Goal: Information Seeking & Learning: Understand process/instructions

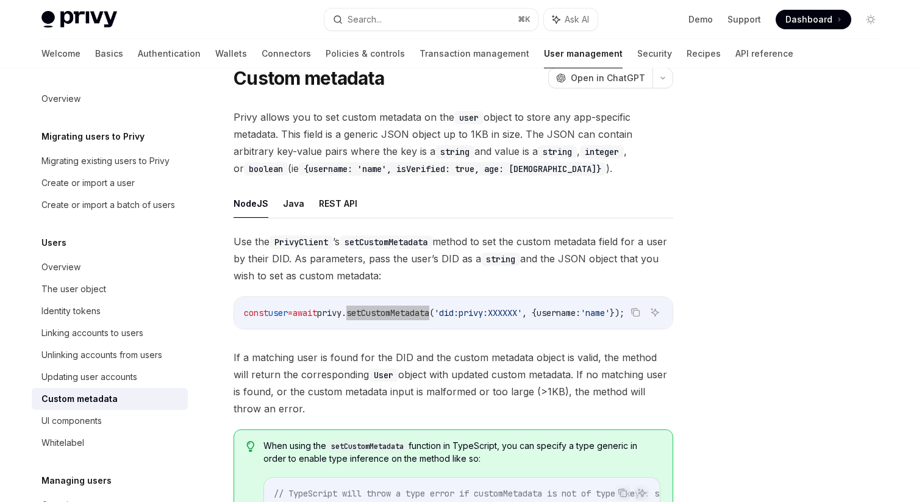
scroll to position [0, 26]
click at [398, 15] on button "Search... ⌘ K" at bounding box center [430, 20] width 213 height 22
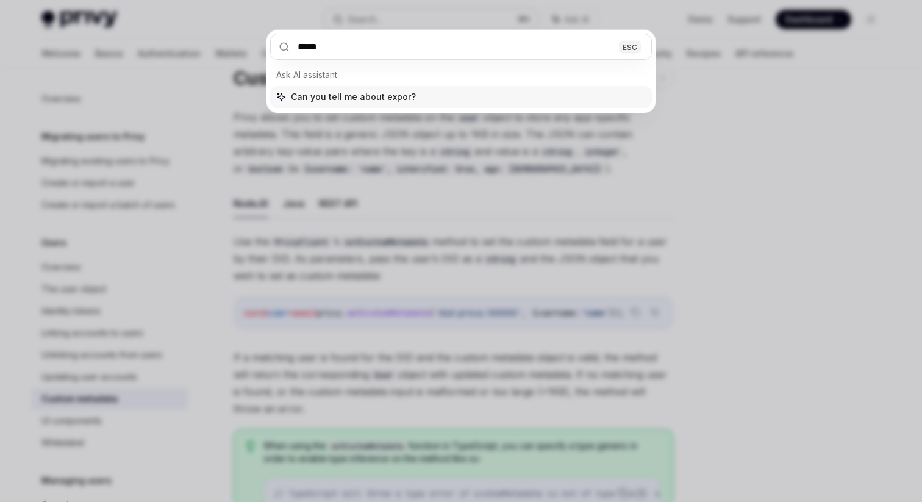
type input "******"
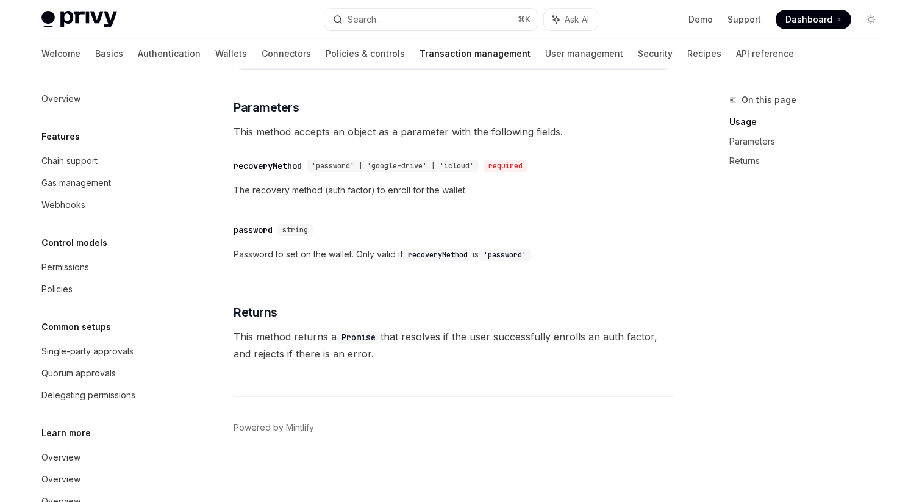
scroll to position [35, 0]
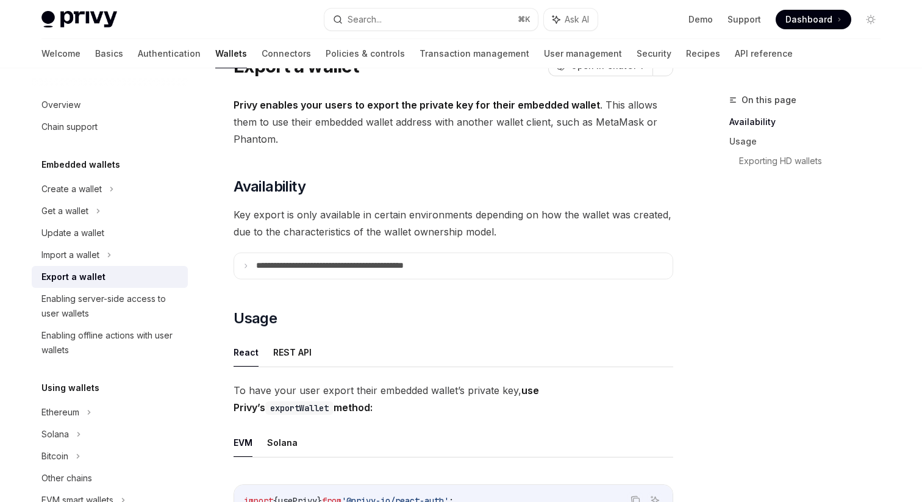
scroll to position [69, 0]
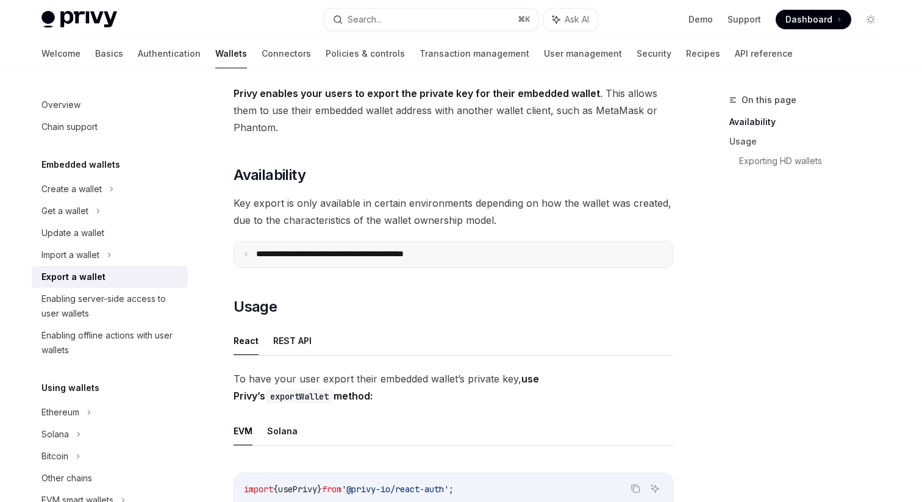
click at [256, 245] on summary "**********" at bounding box center [453, 254] width 438 height 26
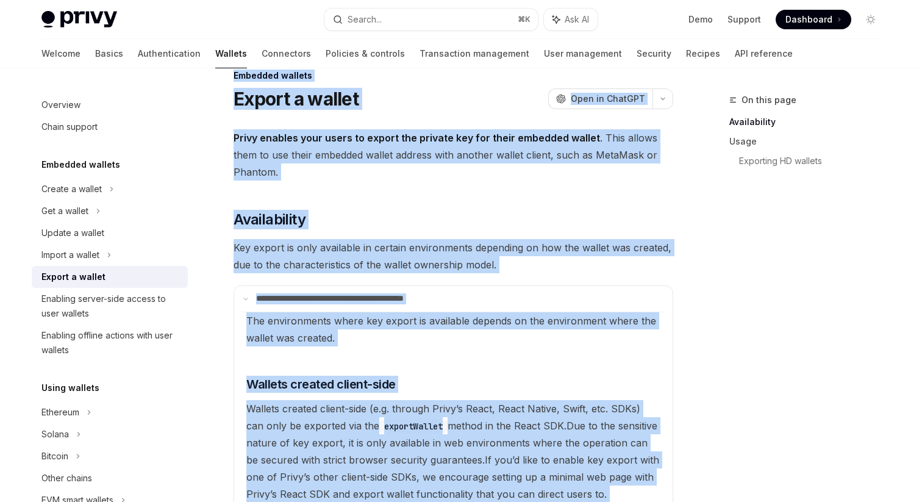
scroll to position [19, 0]
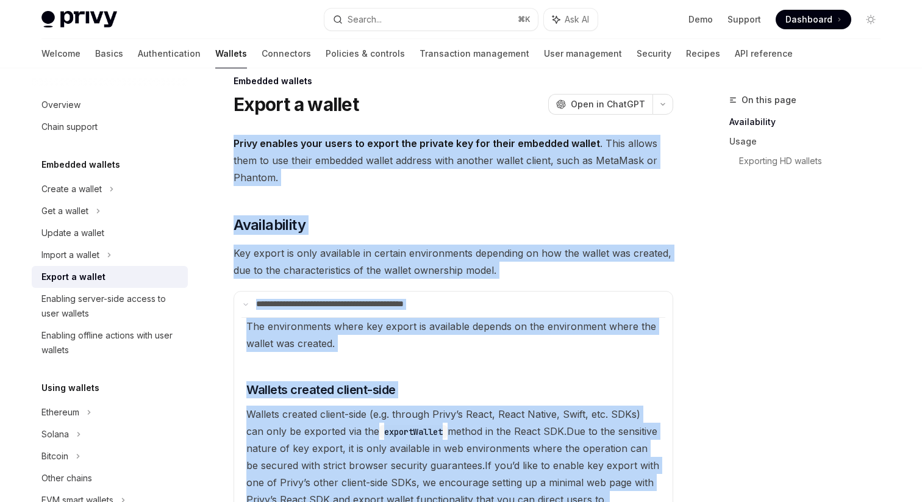
drag, startPoint x: 424, startPoint y: 363, endPoint x: 234, endPoint y: 141, distance: 292.8
copy div "**********"
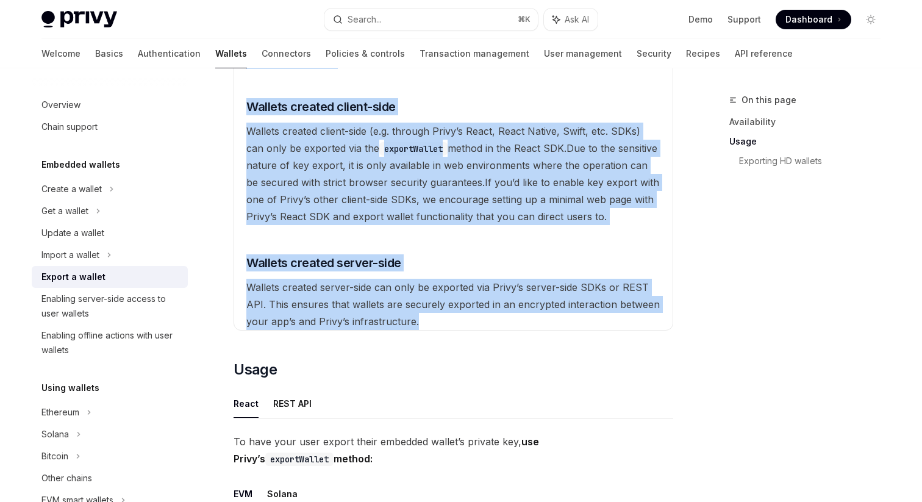
scroll to position [307, 0]
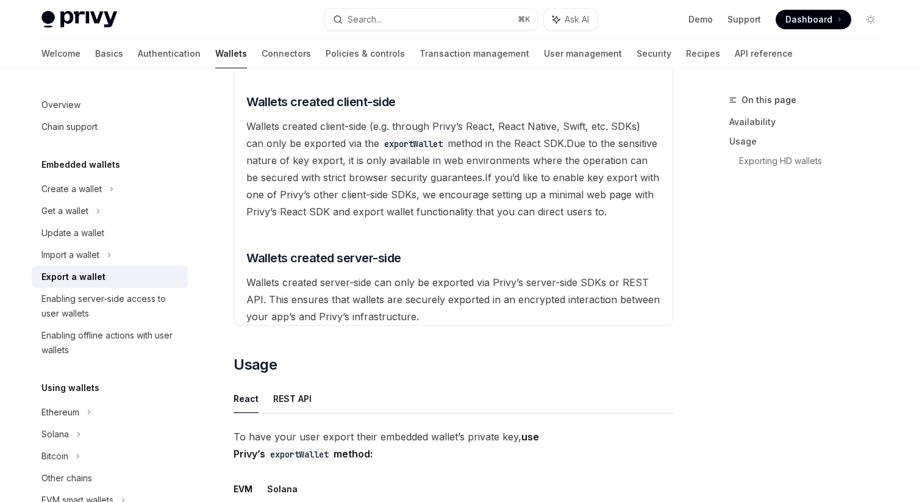
click at [259, 203] on available\ "The environments where key export is available depends on the environment where…" at bounding box center [453, 177] width 424 height 296
click at [232, 101] on icon "Navigate to header" at bounding box center [229, 101] width 9 height 7
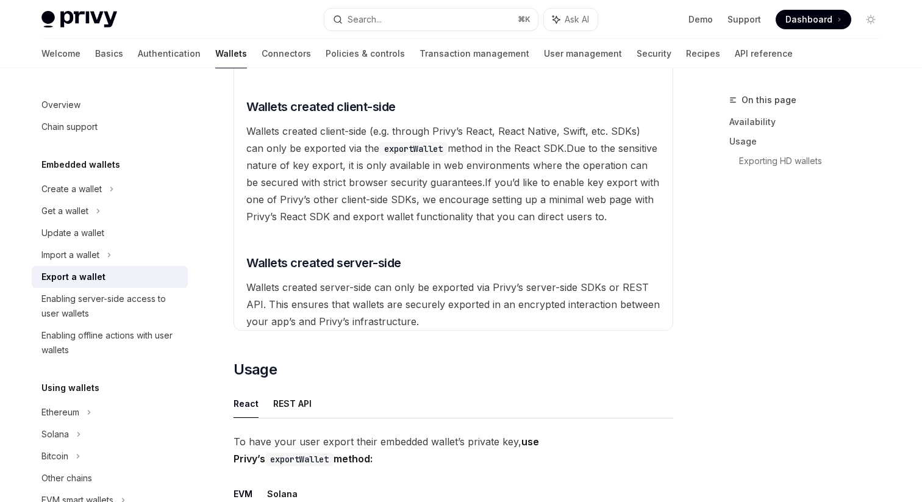
scroll to position [186, 0]
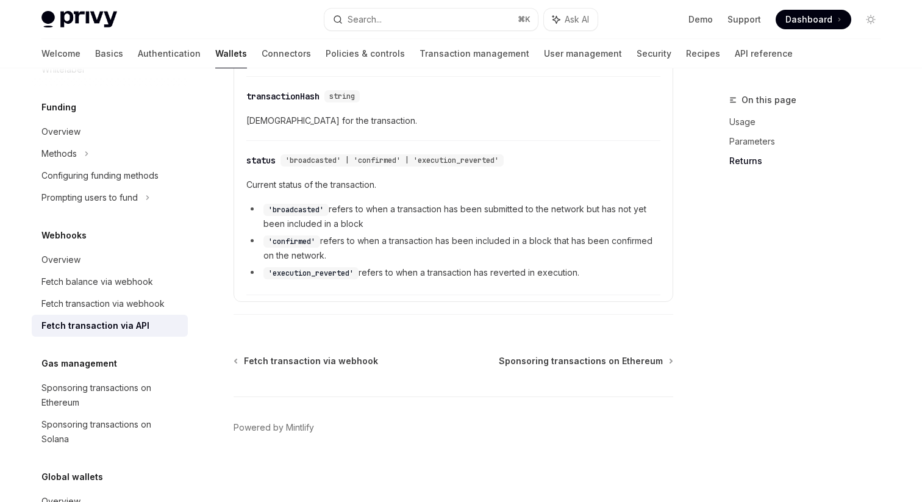
scroll to position [470, 0]
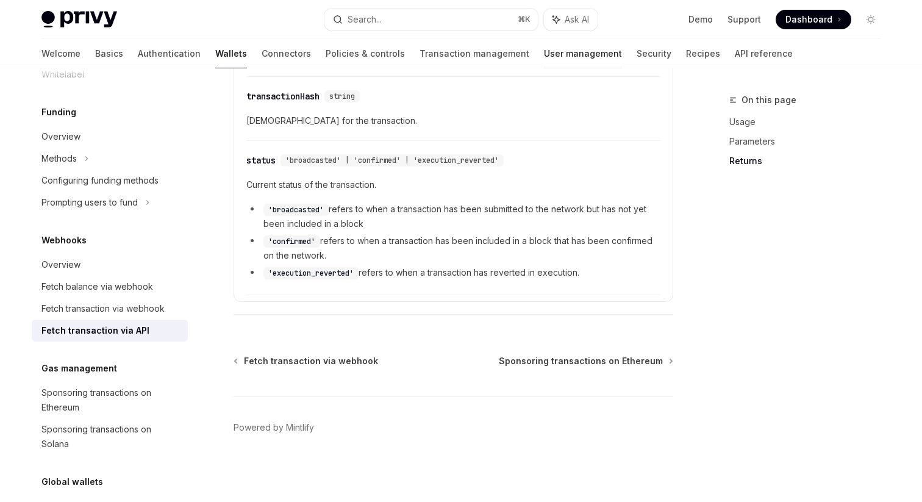
click at [544, 51] on link "User management" at bounding box center [583, 53] width 78 height 29
type textarea "*"
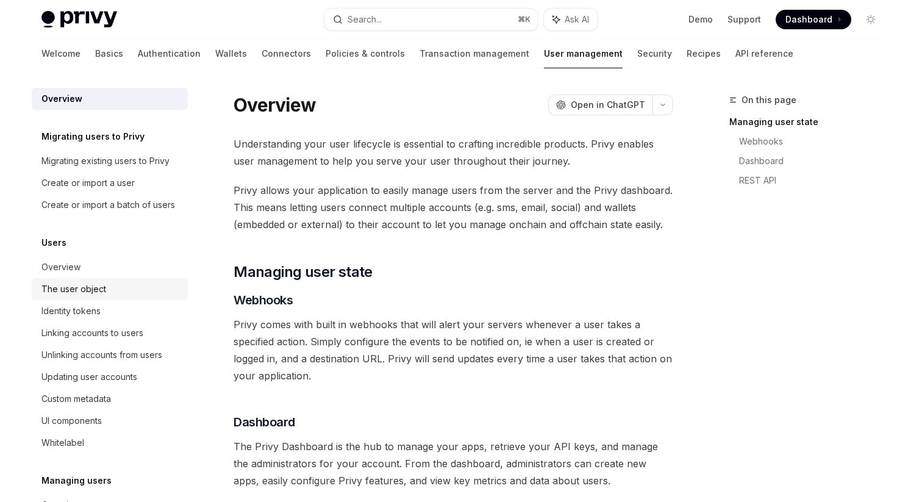
scroll to position [188, 0]
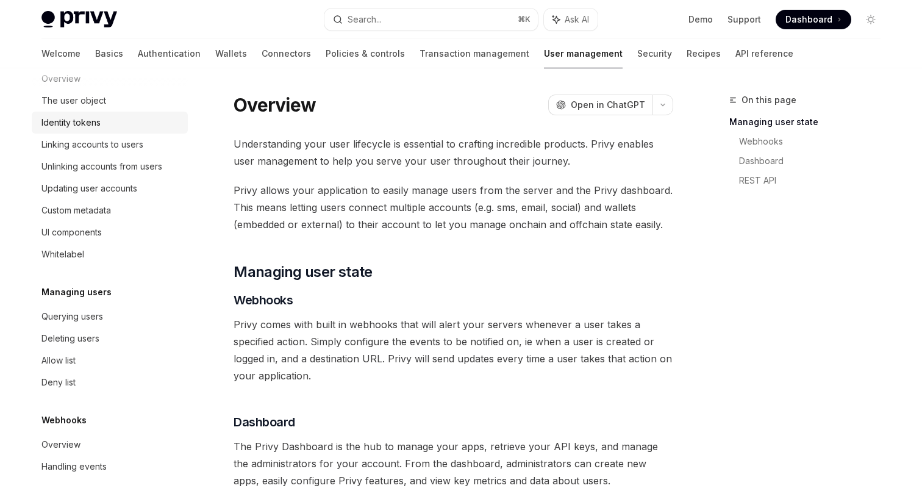
click at [85, 123] on div "Identity tokens" at bounding box center [70, 122] width 59 height 15
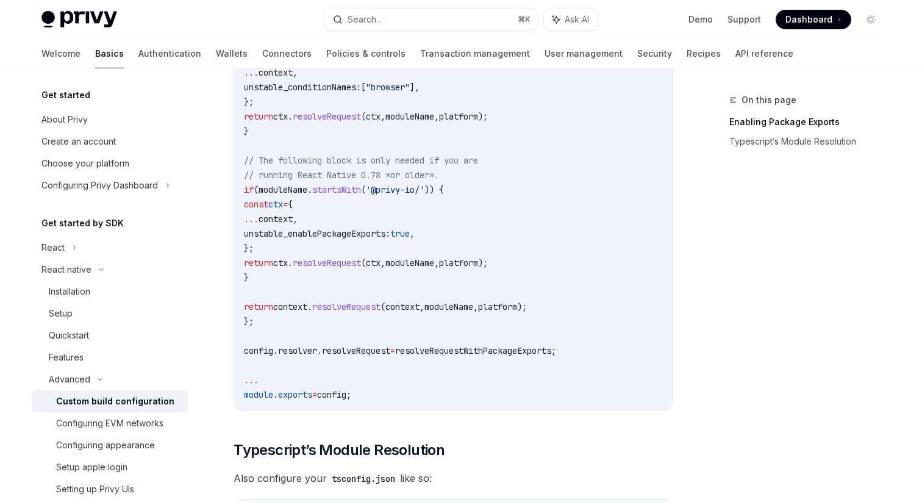
scroll to position [447, 0]
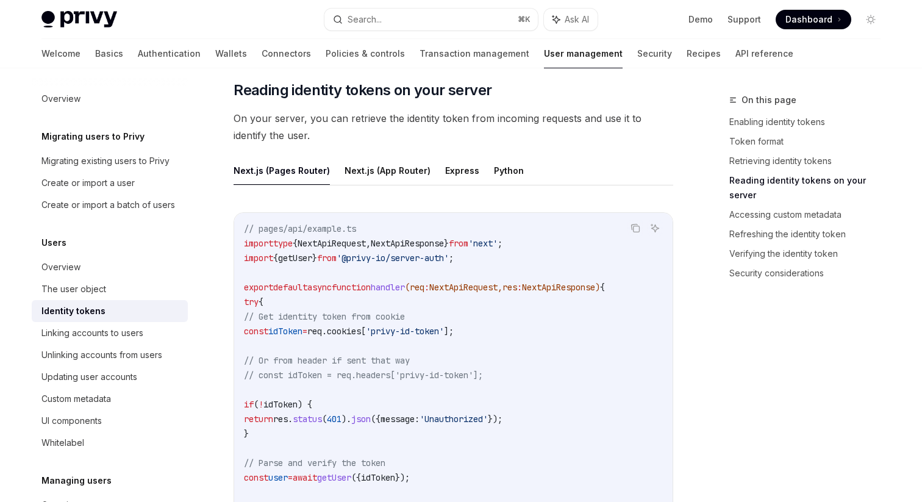
scroll to position [1583, 0]
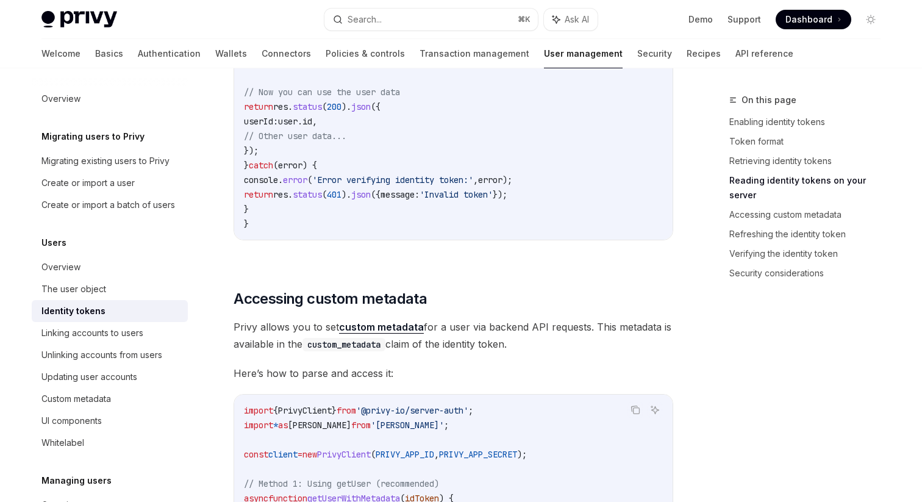
click at [229, 330] on div "Users Identity tokens OpenAI Open in ChatGPT Access user data securely with Pri…" at bounding box center [338, 293] width 673 height 4397
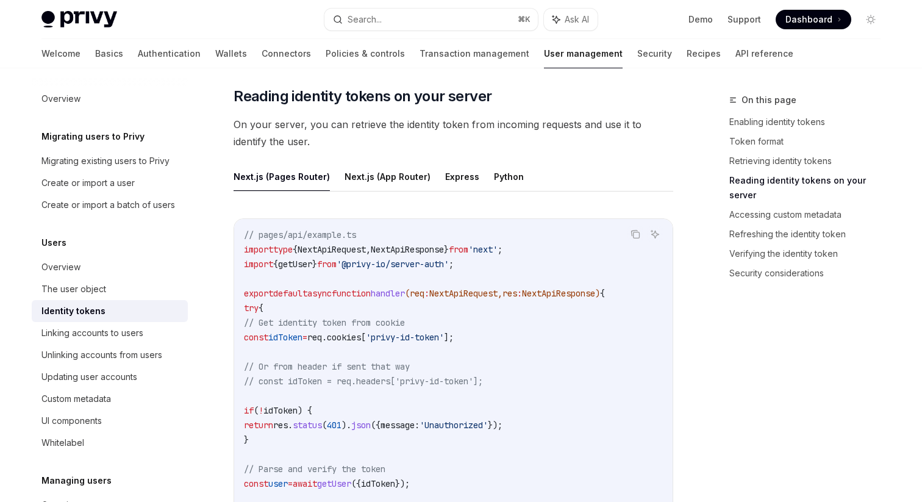
scroll to position [1568, 0]
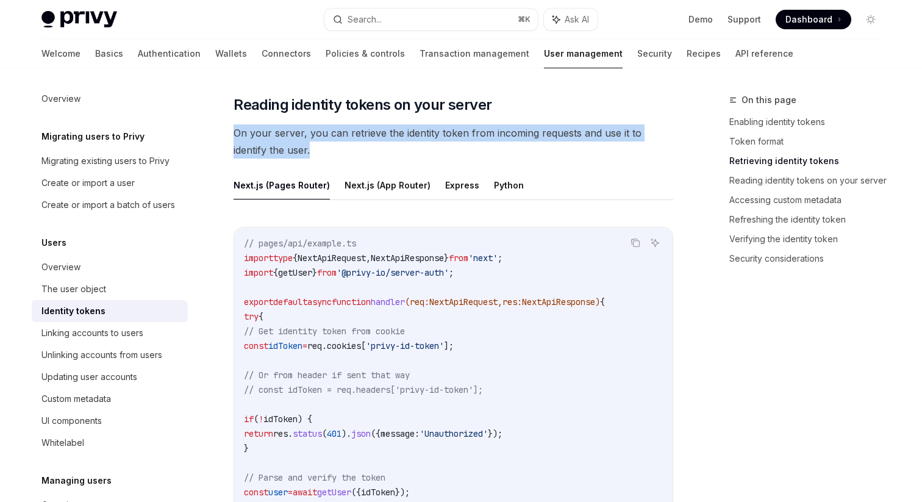
drag, startPoint x: 234, startPoint y: 131, endPoint x: 281, endPoint y: 151, distance: 50.9
click at [281, 151] on span "On your server, you can retrieve the identity token from incoming requests and …" at bounding box center [454, 141] width 440 height 34
click at [72, 437] on div "Whitelabel" at bounding box center [62, 442] width 43 height 15
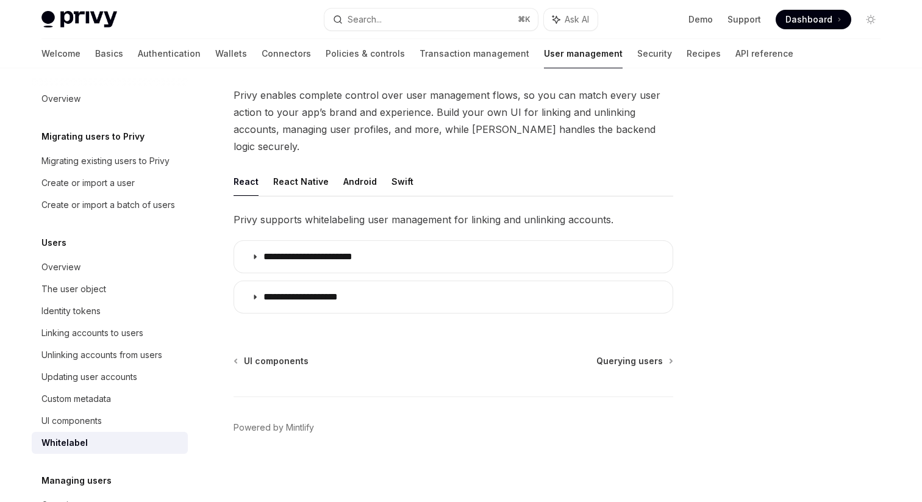
scroll to position [50, 0]
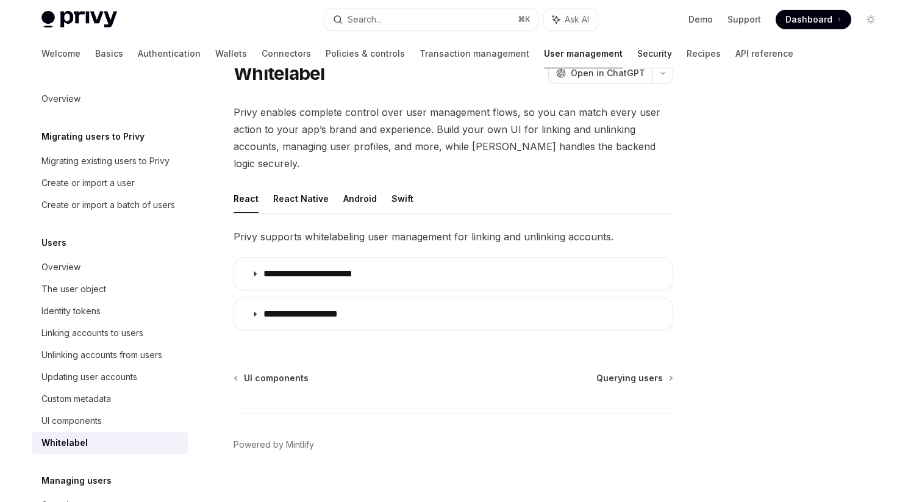
click at [637, 48] on link "Security" at bounding box center [654, 53] width 35 height 29
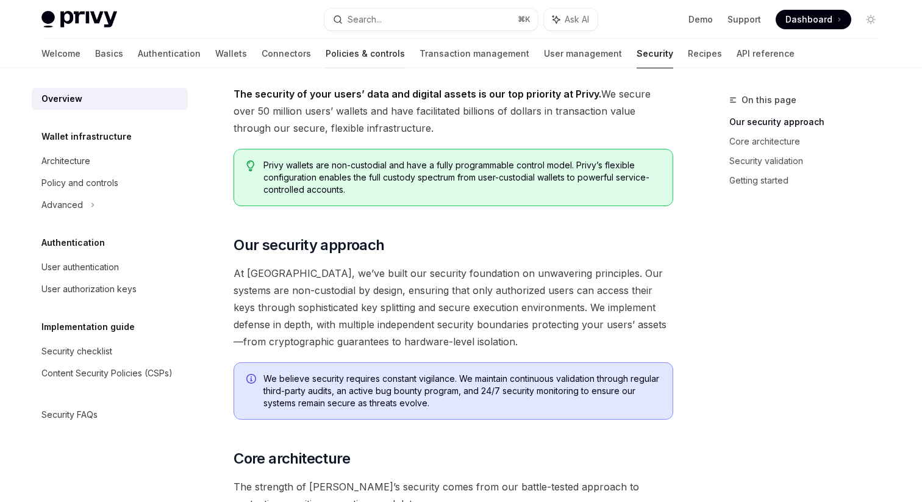
click at [326, 55] on link "Policies & controls" at bounding box center [365, 53] width 79 height 29
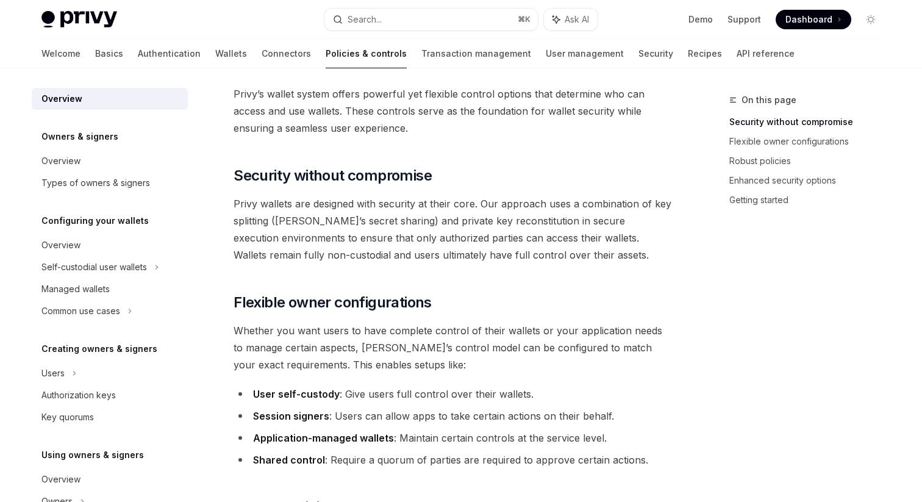
scroll to position [357, 0]
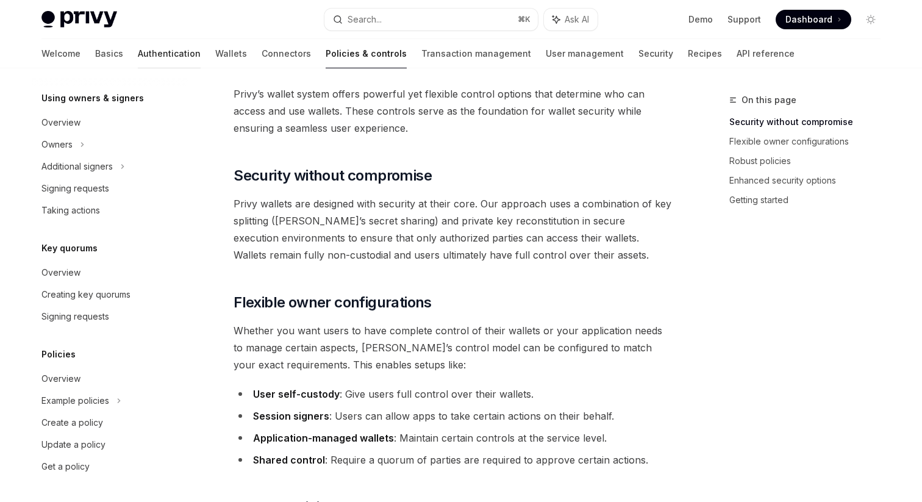
click at [138, 59] on link "Authentication" at bounding box center [169, 53] width 63 height 29
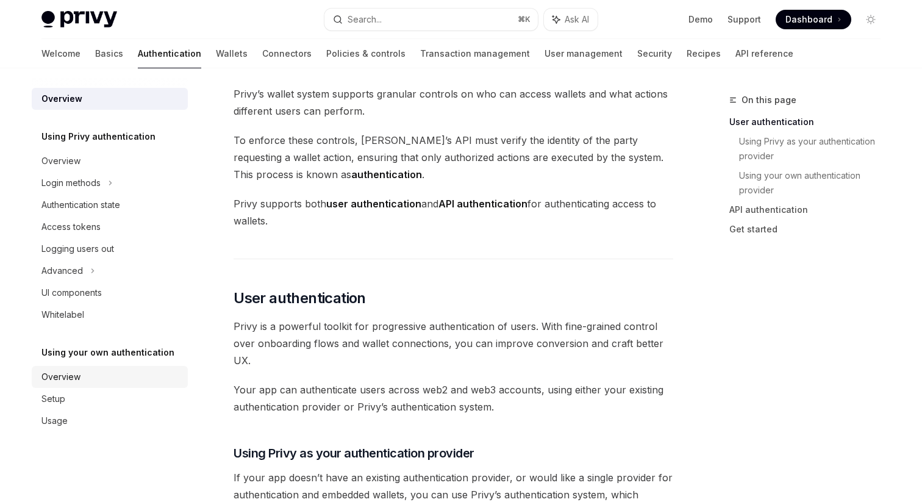
click at [74, 371] on div "Overview" at bounding box center [60, 377] width 39 height 15
type textarea "*"
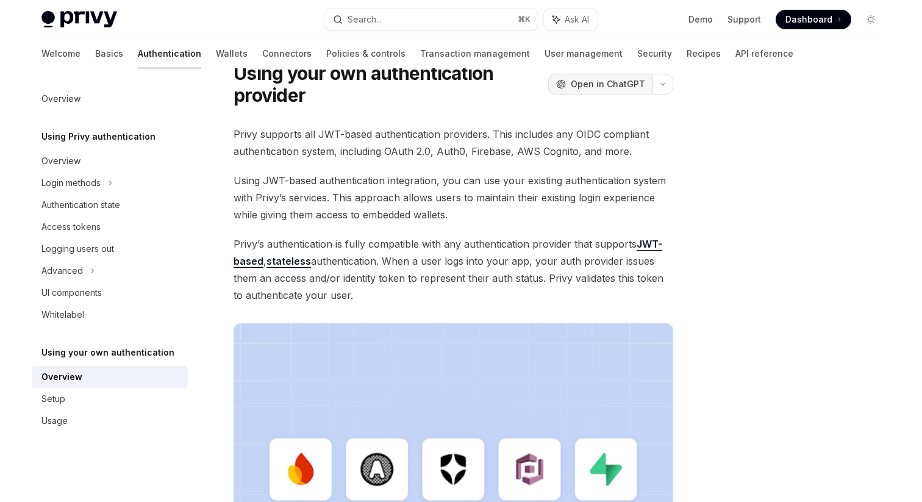
click at [643, 82] on span "Open in ChatGPT" at bounding box center [608, 84] width 74 height 12
drag, startPoint x: 234, startPoint y: 131, endPoint x: 388, endPoint y: 299, distance: 228.3
click at [388, 299] on div "Privy supports all JWT-based authentication providers. This includes any OIDC c…" at bounding box center [454, 382] width 440 height 512
copy div "Privy supports all JWT-based authentication providers. This includes any OIDC c…"
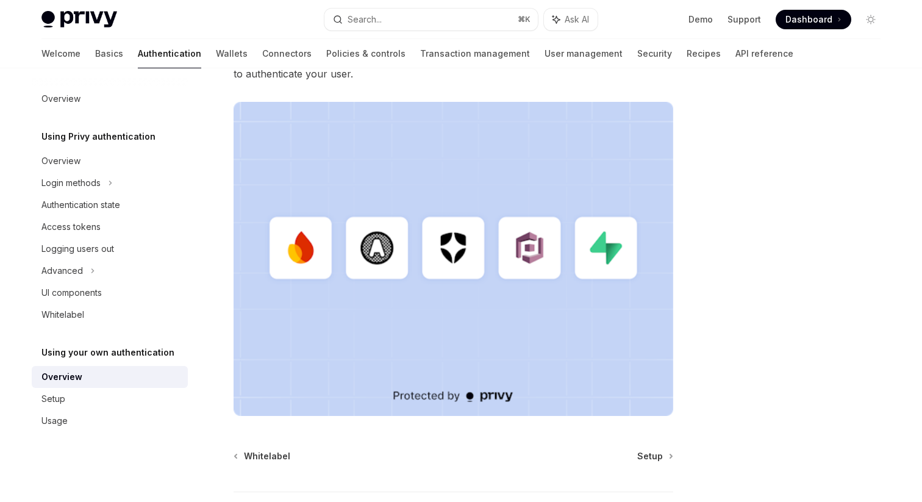
scroll to position [367, 0]
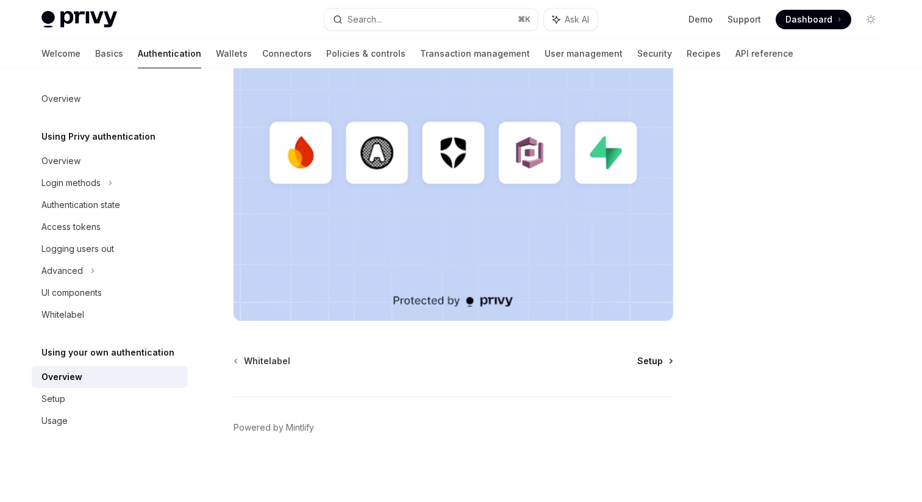
click at [655, 363] on span "Setup" at bounding box center [650, 361] width 26 height 12
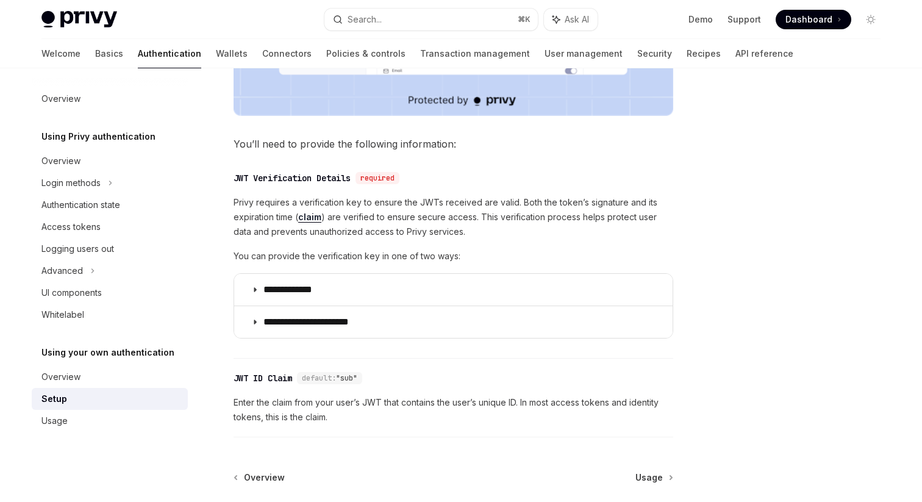
scroll to position [526, 0]
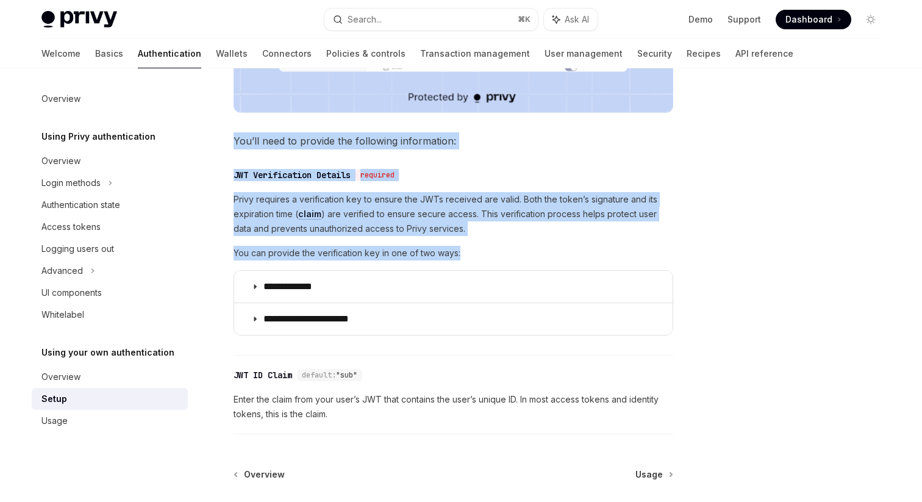
drag, startPoint x: 233, startPoint y: 138, endPoint x: 469, endPoint y: 254, distance: 262.7
click at [469, 254] on div "**********" at bounding box center [338, 91] width 673 height 1048
copy div "You’ll need to provide the following information: ​ JWT Verification Details re…"
click at [655, 476] on span "Usage" at bounding box center [648, 474] width 27 height 12
type textarea "*"
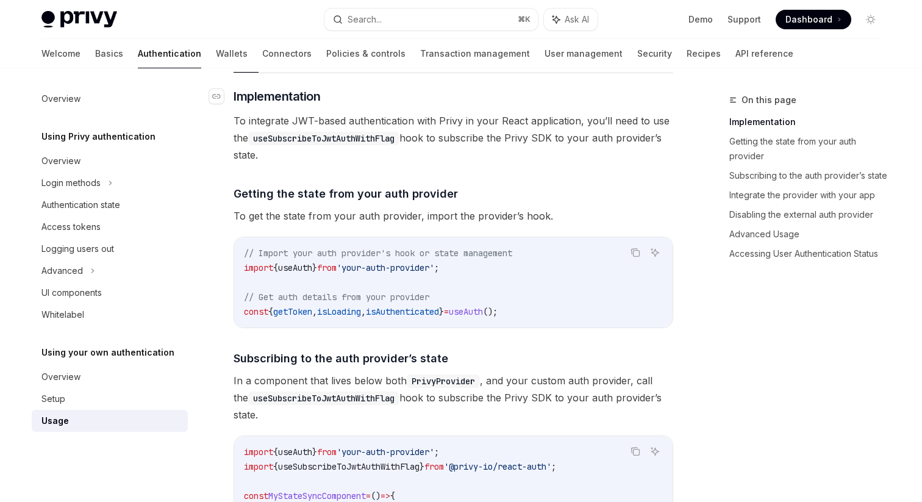
scroll to position [165, 0]
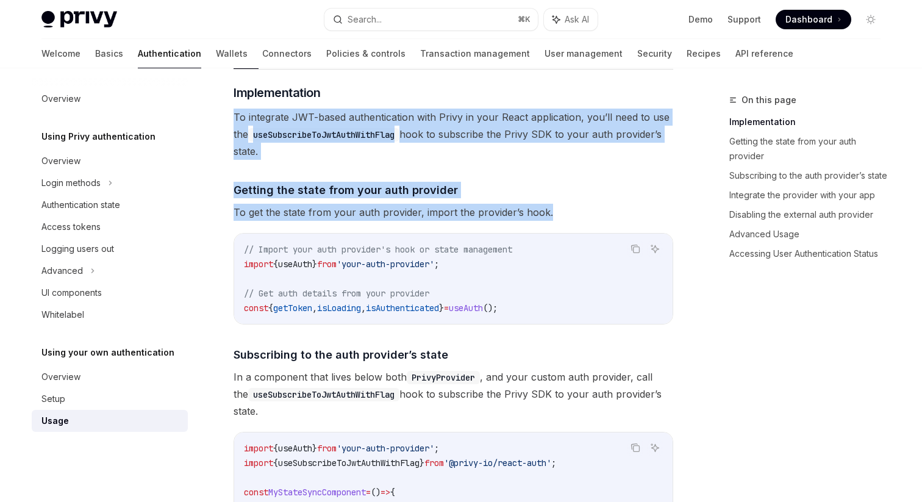
drag, startPoint x: 234, startPoint y: 115, endPoint x: 554, endPoint y: 206, distance: 333.4
copy div "To integrate JWT-based authentication with Privy in your React application, you…"
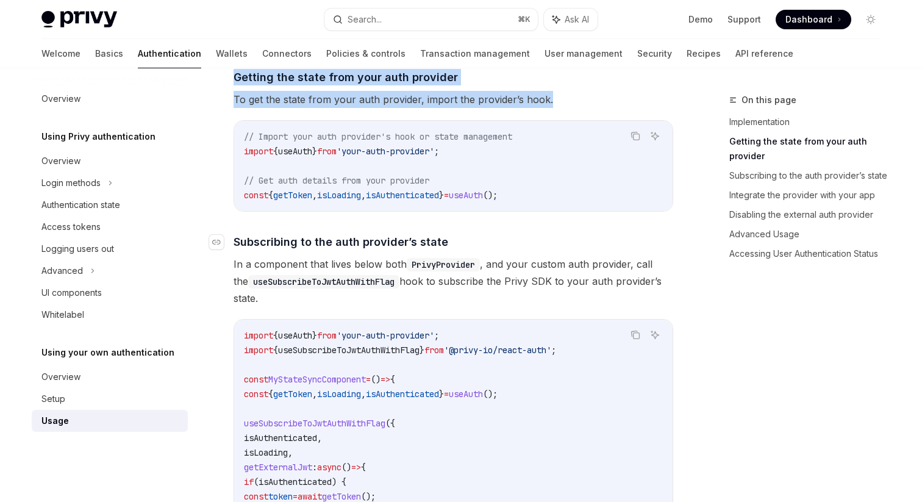
scroll to position [278, 0]
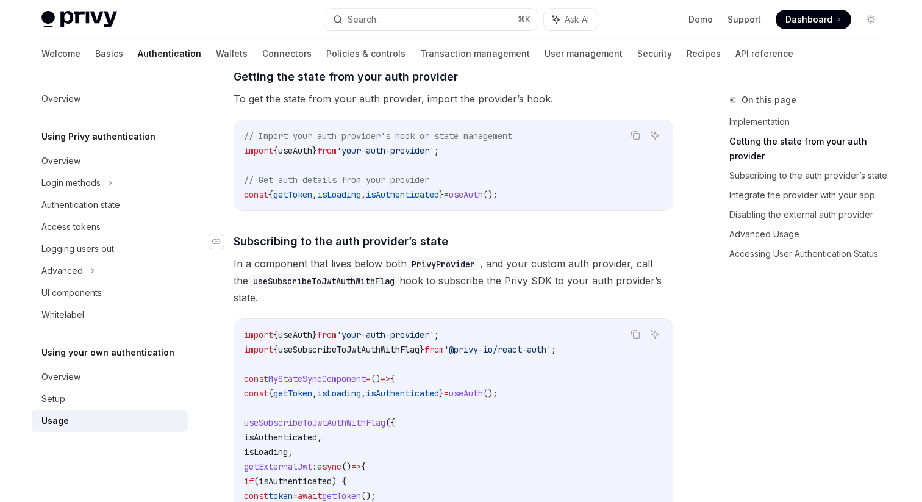
drag, startPoint x: 264, startPoint y: 301, endPoint x: 230, endPoint y: 241, distance: 68.8
copy div "​ Subscribing to the auth provider’s state In a component that lives below both…"
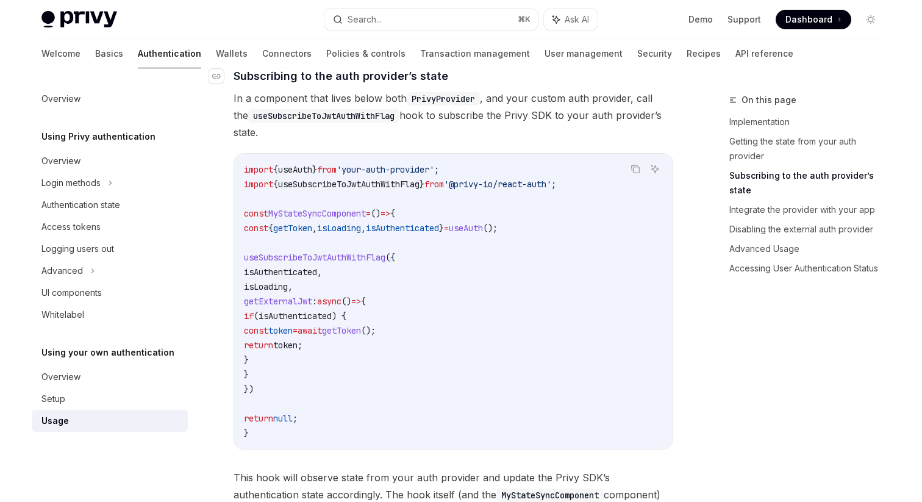
scroll to position [442, 0]
copy div "​ Subscribing to the auth provider’s state In a component that lives below both…"
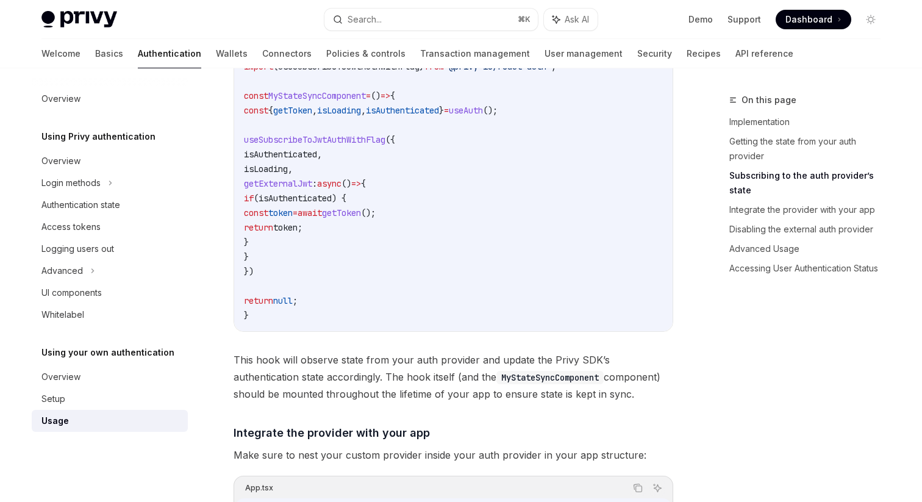
scroll to position [571, 0]
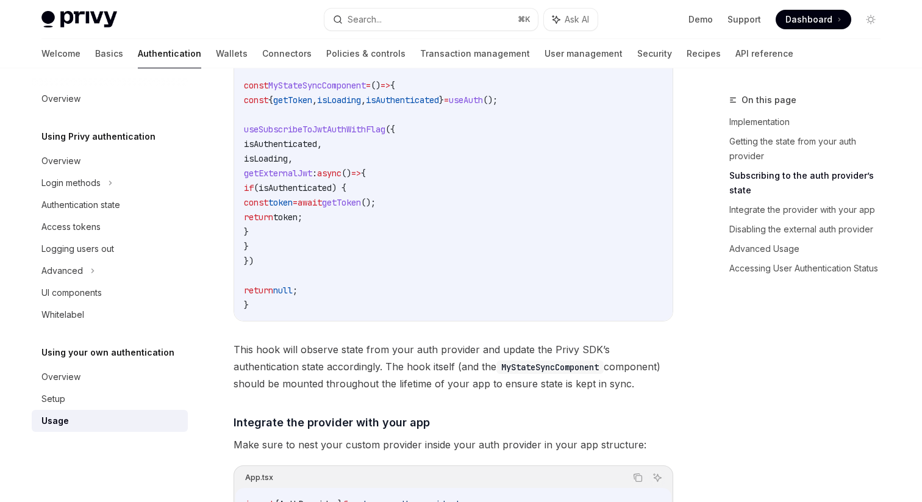
click at [315, 129] on span "useSubscribeToJwtAuthWithFlag" at bounding box center [314, 129] width 141 height 11
drag, startPoint x: 233, startPoint y: 347, endPoint x: 614, endPoint y: 384, distance: 382.4
click at [614, 384] on span "This hook will observe state from your auth provider and update the Privy SDK’s…" at bounding box center [454, 366] width 440 height 51
copy span "This hook will observe state from your auth provider and update the Privy SDK’s…"
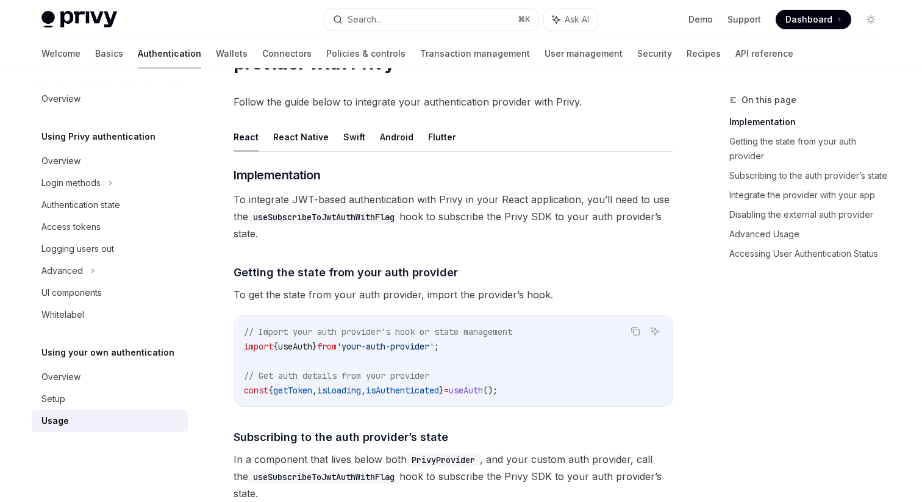
scroll to position [77, 0]
